Goal: Find specific fact: Find specific fact

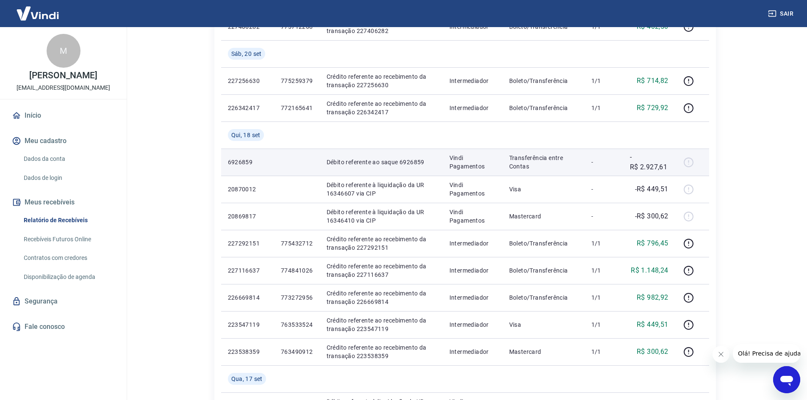
scroll to position [392, 0]
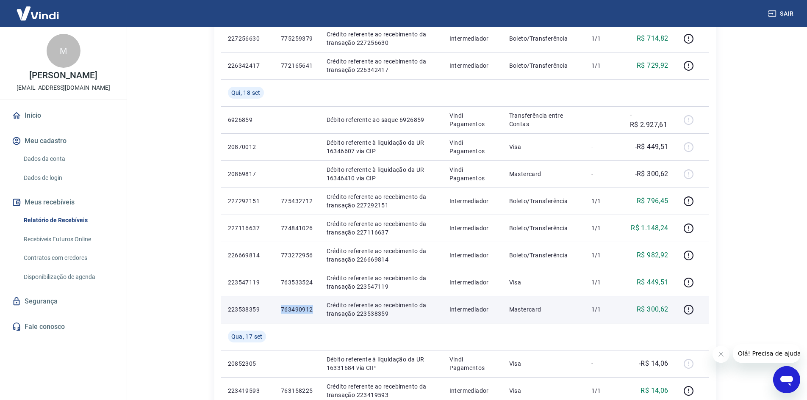
drag, startPoint x: 280, startPoint y: 310, endPoint x: 313, endPoint y: 310, distance: 33.0
click at [313, 310] on td "763490912" at bounding box center [297, 309] width 46 height 27
copy p "763490912"
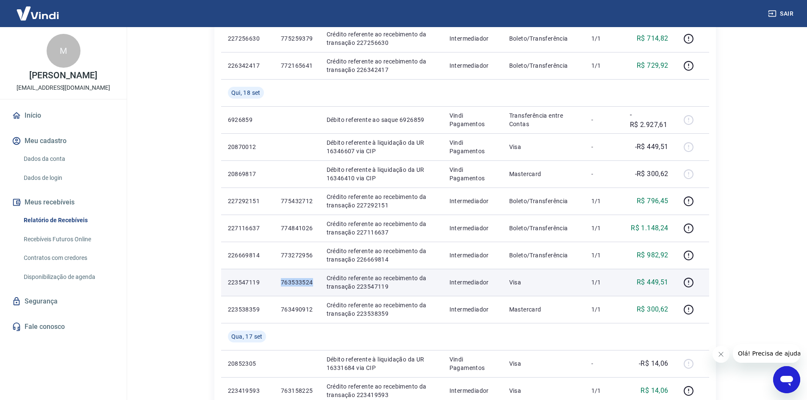
drag, startPoint x: 277, startPoint y: 284, endPoint x: 316, endPoint y: 284, distance: 39.0
click at [316, 284] on td "763533524" at bounding box center [297, 282] width 46 height 27
copy p "763533524"
